Goal: Book appointment/travel/reservation

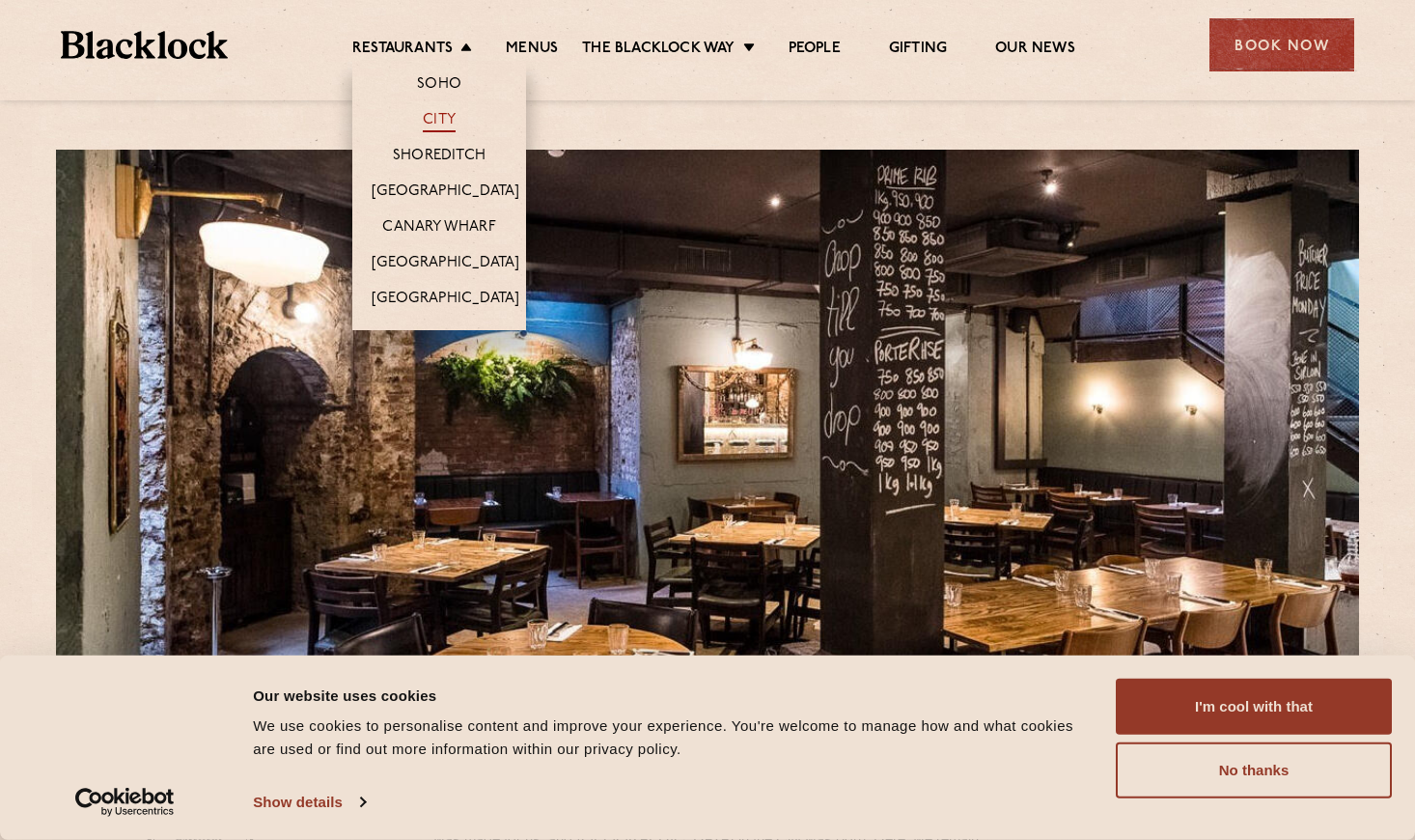
click at [434, 118] on link "City" at bounding box center [439, 122] width 32 height 22
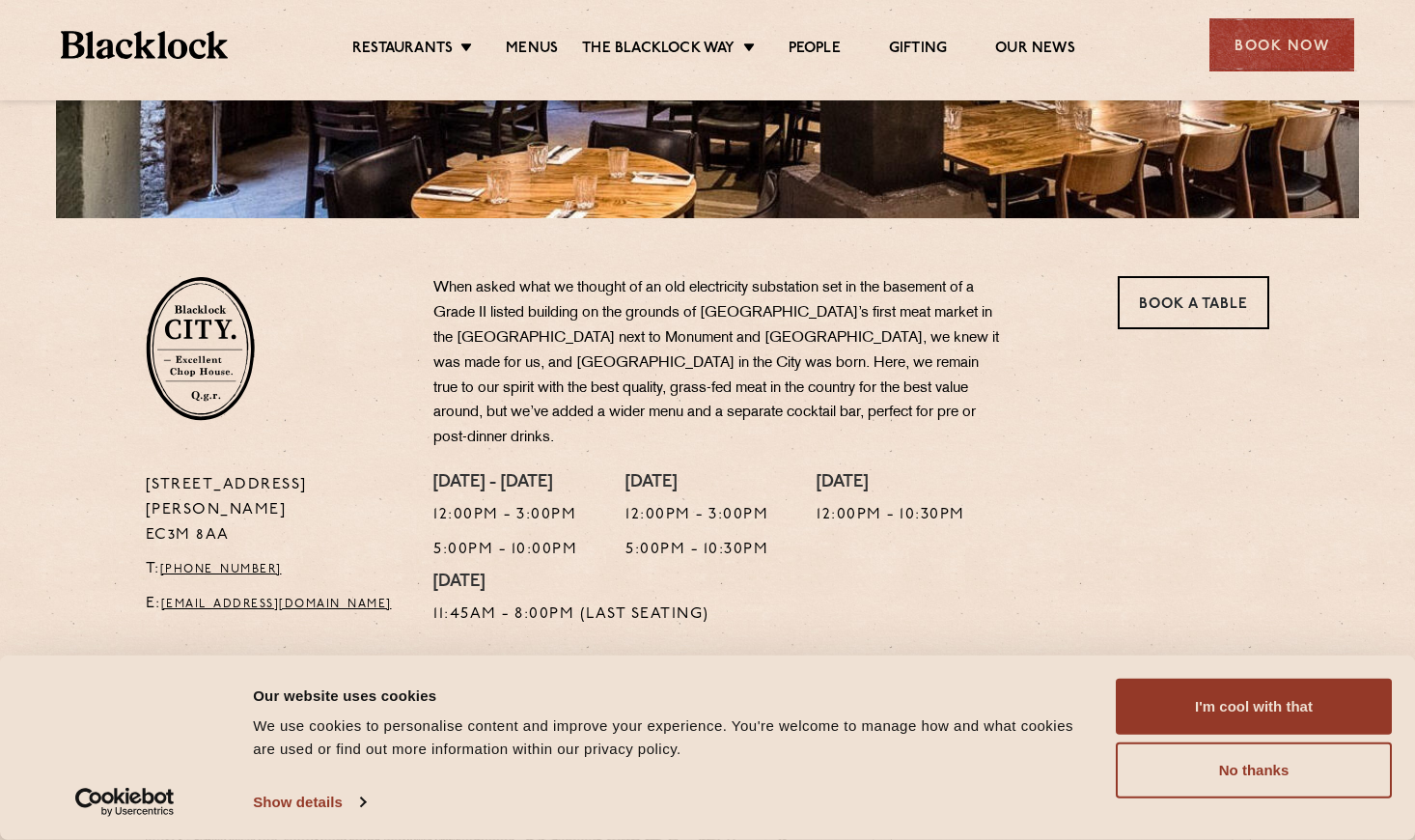
scroll to position [483, 0]
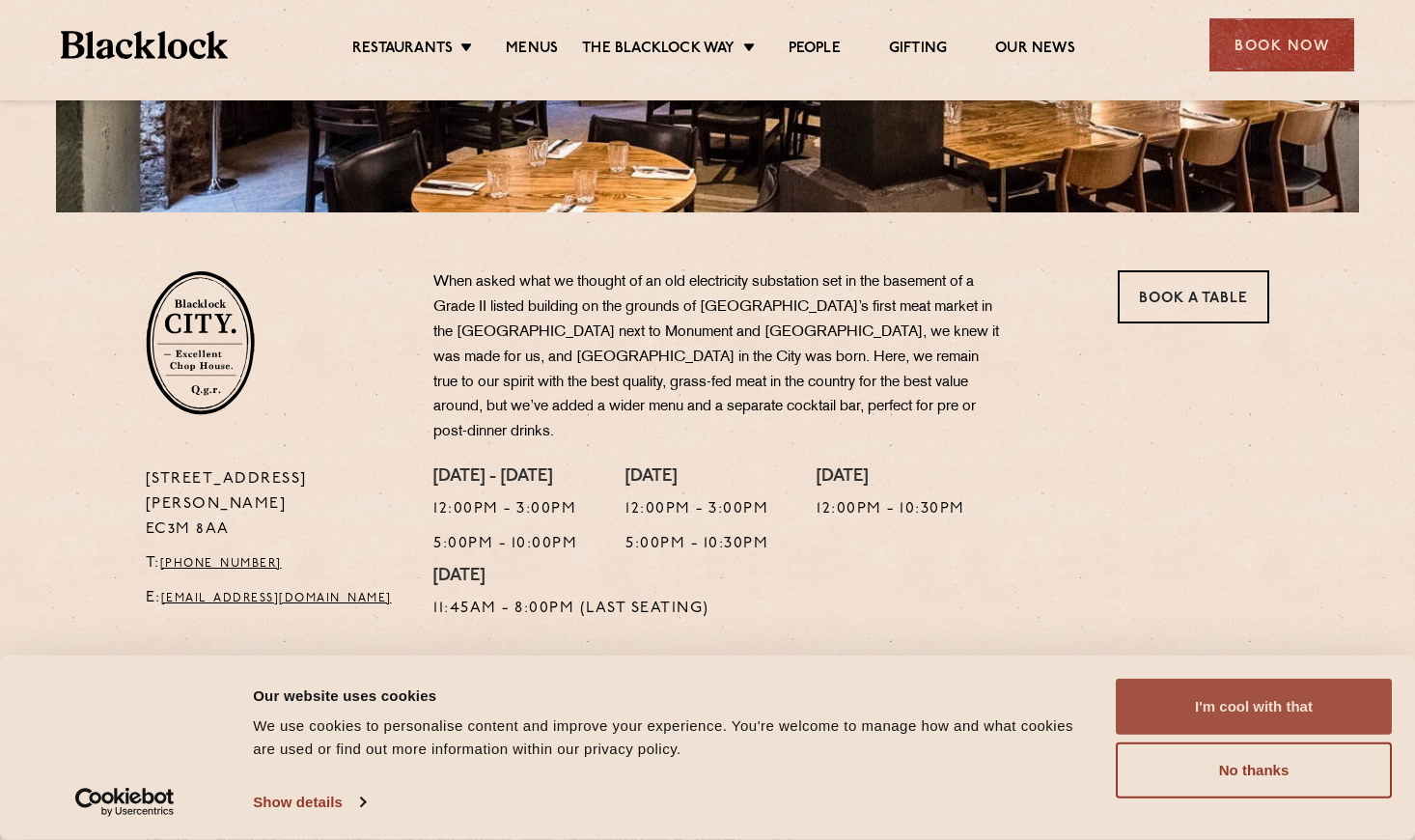
click at [1217, 701] on button "I'm cool with that" at bounding box center [1253, 707] width 276 height 56
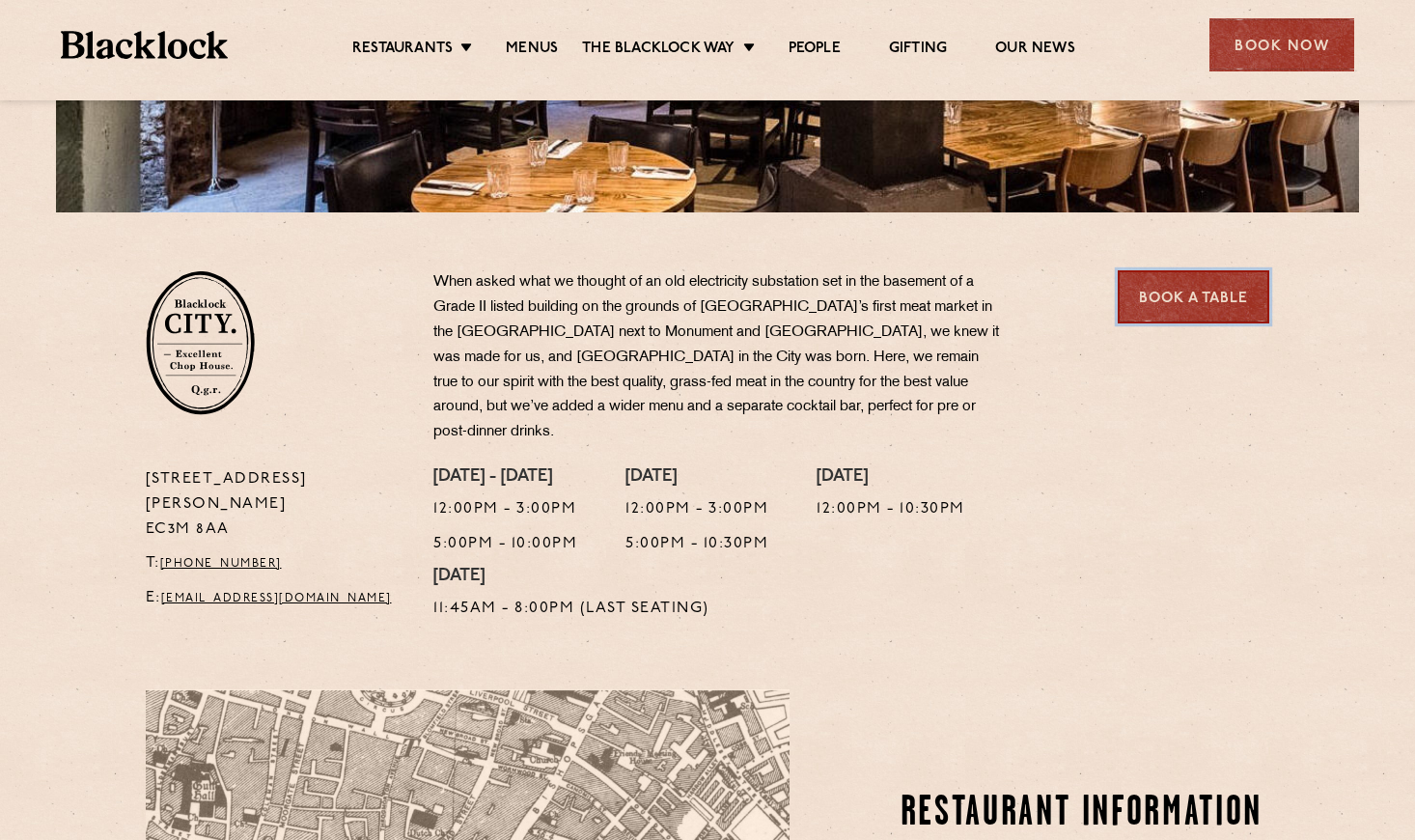
click at [1167, 300] on link "Book a Table" at bounding box center [1193, 296] width 151 height 53
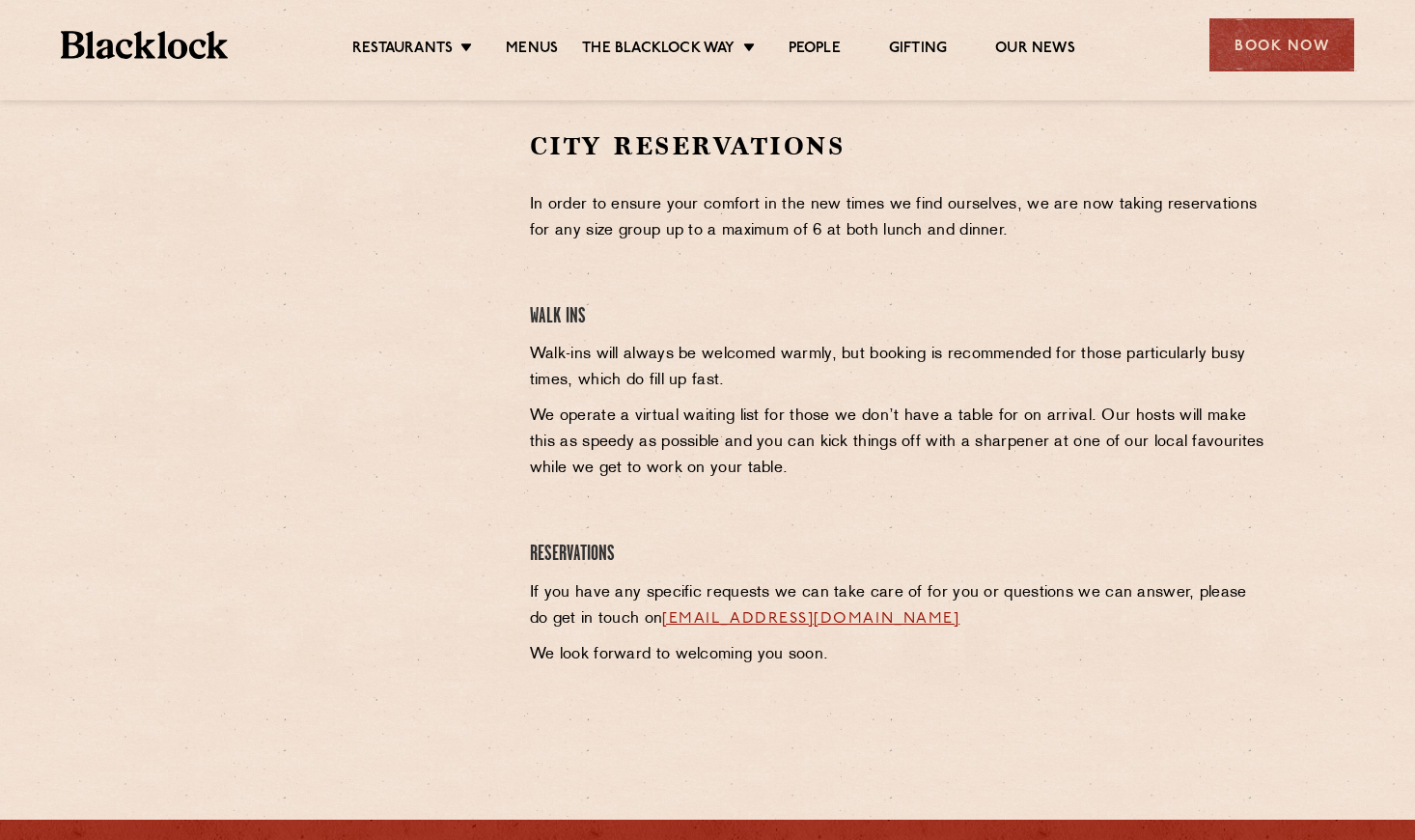
scroll to position [579, 0]
